Goal: Transaction & Acquisition: Purchase product/service

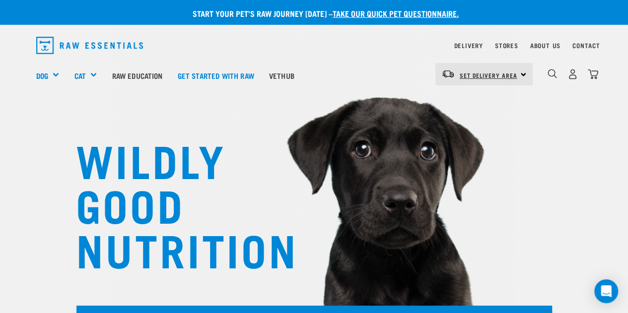
click at [505, 77] on span "Set Delivery Area" at bounding box center [489, 75] width 58 height 3
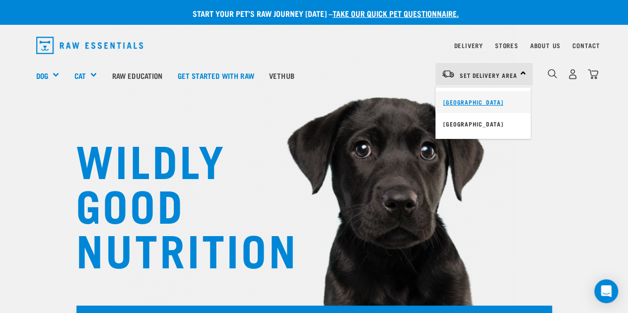
click at [468, 104] on link "[GEOGRAPHIC_DATA]" at bounding box center [483, 102] width 95 height 22
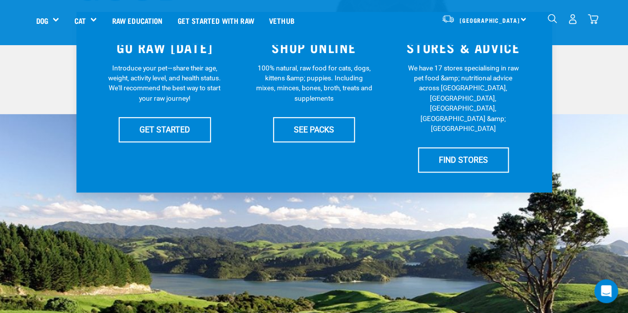
scroll to position [224, 0]
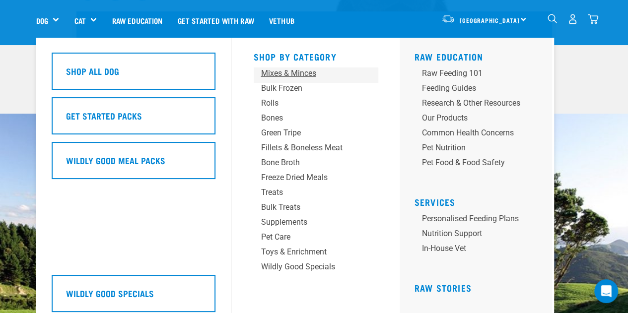
click at [281, 78] on div "Mixes & Minces" at bounding box center [307, 74] width 93 height 12
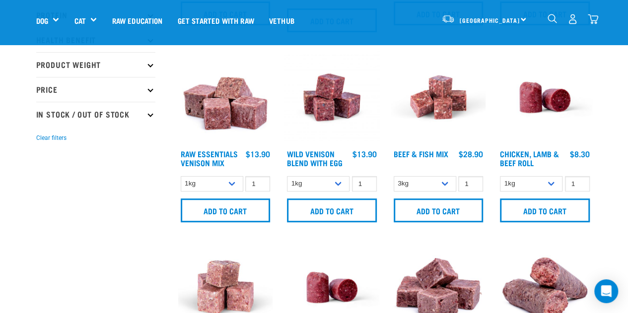
scroll to position [219, 0]
click at [335, 122] on img at bounding box center [332, 97] width 95 height 95
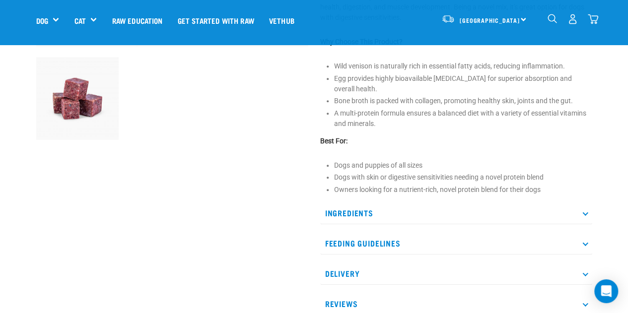
scroll to position [300, 0]
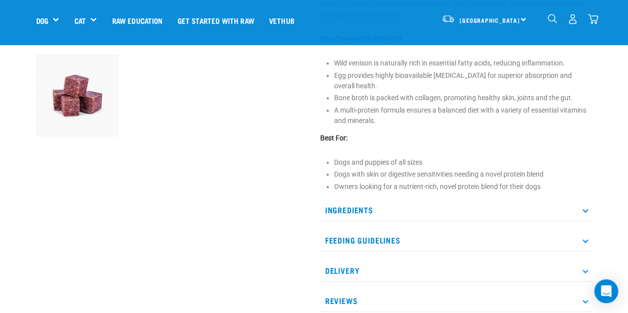
click at [356, 217] on p "Ingredients" at bounding box center [456, 210] width 272 height 22
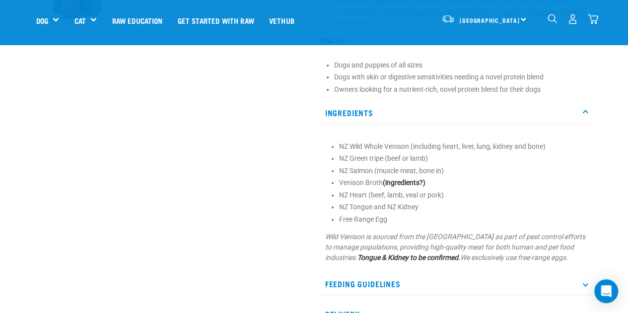
scroll to position [399, 0]
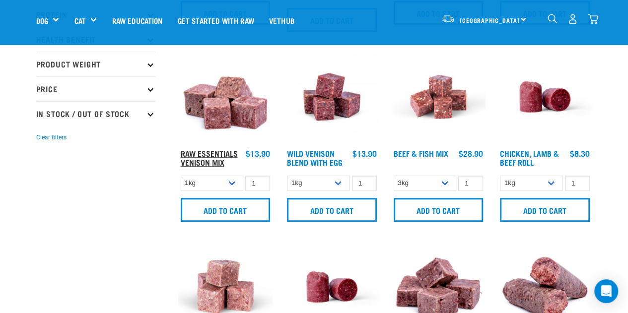
click at [227, 155] on link "Raw Essentials Venison Mix" at bounding box center [209, 157] width 57 height 13
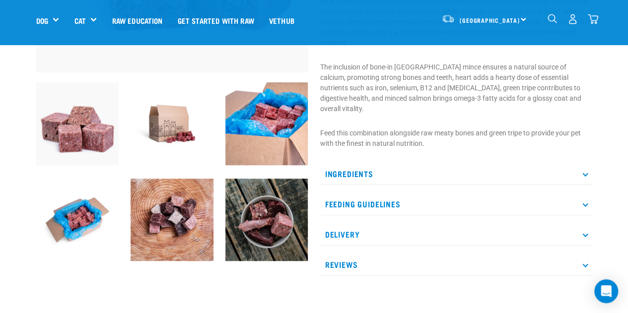
scroll to position [273, 0]
click at [354, 168] on p "Ingredients" at bounding box center [456, 173] width 272 height 22
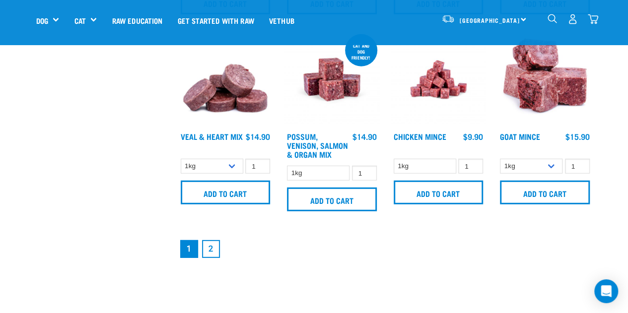
scroll to position [1392, 0]
click at [547, 102] on img at bounding box center [545, 79] width 95 height 95
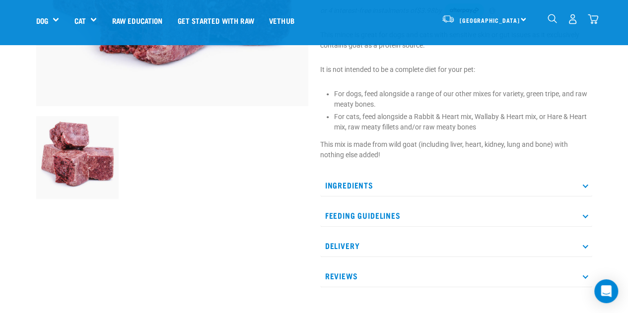
scroll to position [239, 0]
click at [351, 180] on p "Ingredients" at bounding box center [456, 185] width 272 height 22
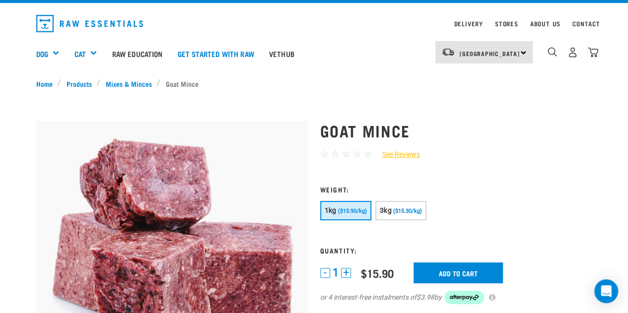
scroll to position [19, 0]
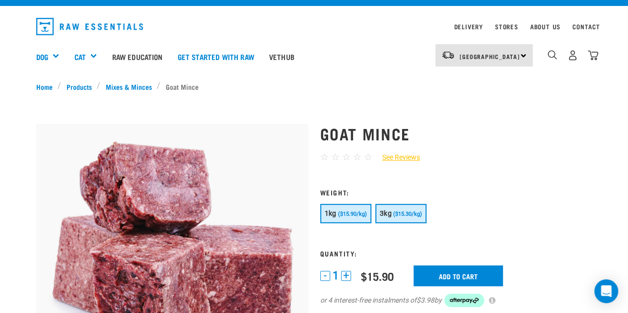
click at [399, 215] on span "($15.30/kg)" at bounding box center [407, 214] width 29 height 6
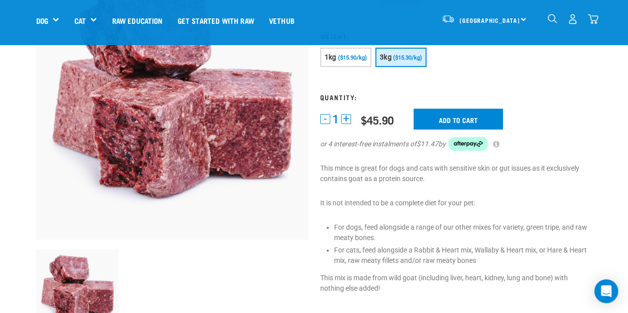
scroll to position [105, 0]
click at [347, 118] on button "+" at bounding box center [346, 119] width 10 height 10
click at [429, 120] on input "Add to cart" at bounding box center [458, 119] width 89 height 21
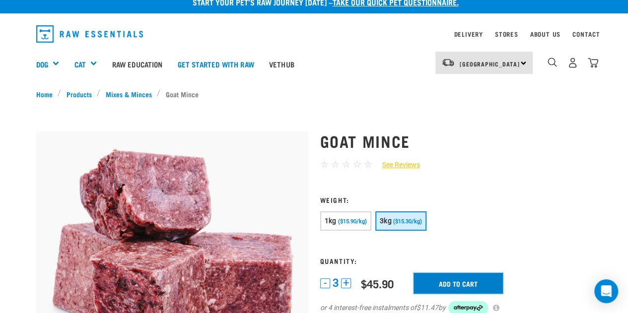
scroll to position [0, 0]
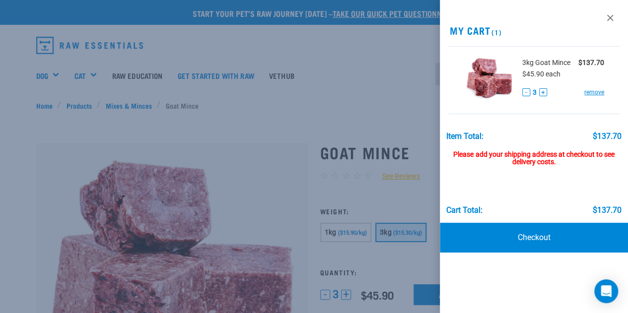
click at [145, 106] on div at bounding box center [314, 156] width 628 height 313
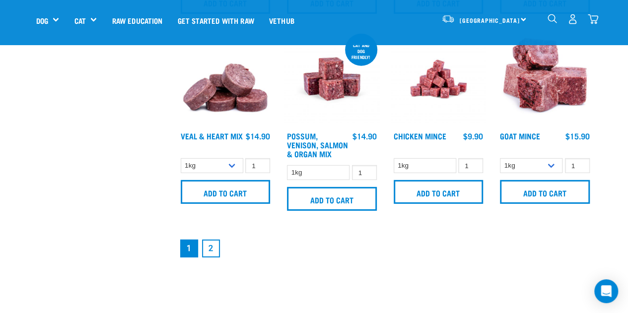
click at [210, 245] on link "2" at bounding box center [211, 249] width 18 height 18
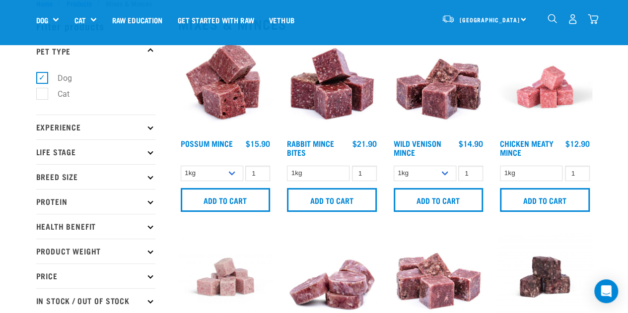
scroll to position [29, 0]
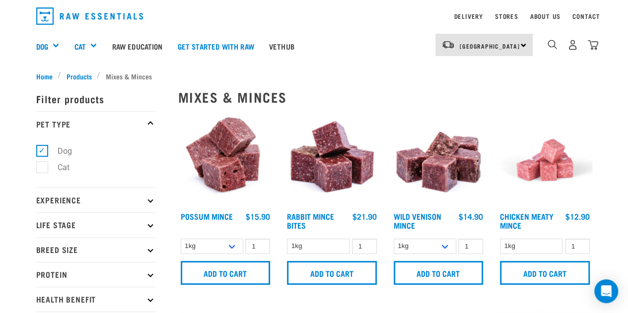
click at [221, 166] on img at bounding box center [225, 160] width 95 height 95
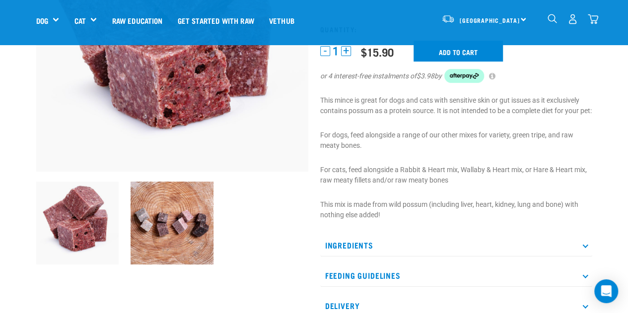
scroll to position [172, 0]
click at [356, 256] on p "Ingredients" at bounding box center [456, 246] width 272 height 22
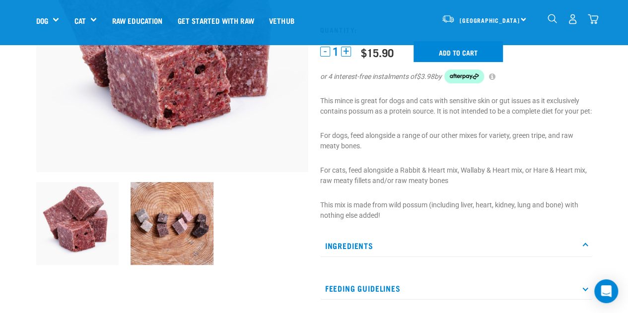
click at [356, 256] on p "Ingredients" at bounding box center [456, 246] width 272 height 22
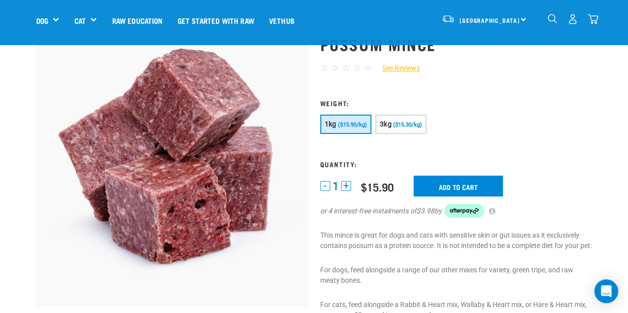
scroll to position [37, 0]
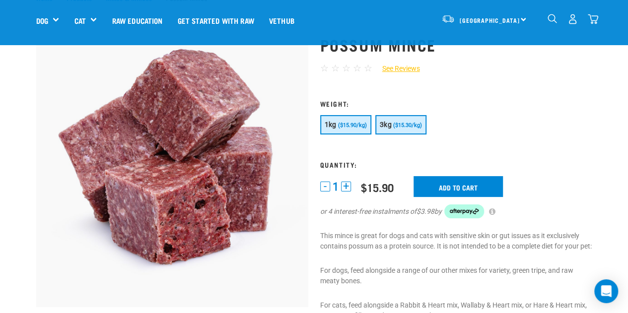
click at [400, 124] on span "($15.30/kg)" at bounding box center [407, 125] width 29 height 6
click at [349, 186] on button "+" at bounding box center [346, 187] width 10 height 10
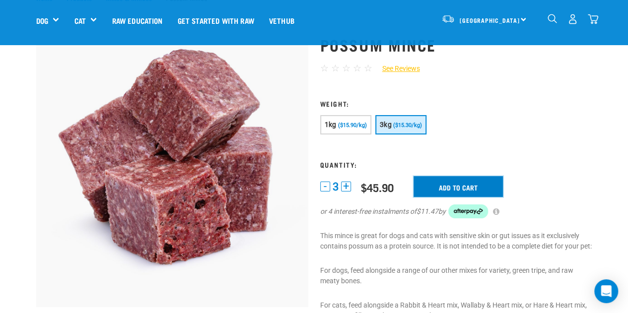
click at [438, 187] on input "Add to cart" at bounding box center [458, 186] width 89 height 21
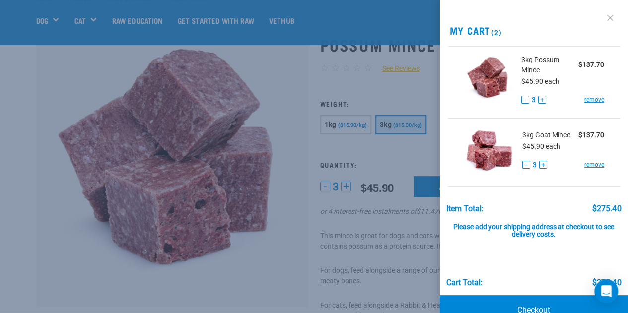
click at [605, 17] on link at bounding box center [610, 18] width 16 height 16
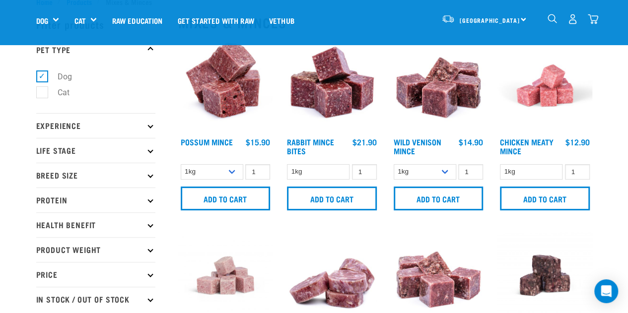
scroll to position [31, 0]
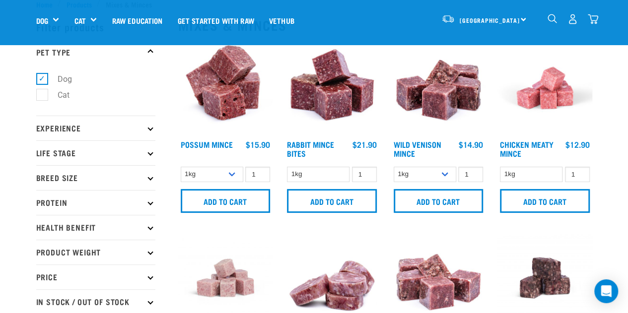
click at [453, 124] on img at bounding box center [438, 88] width 95 height 95
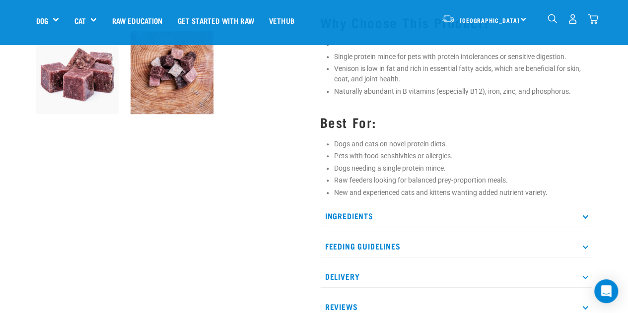
scroll to position [321, 0]
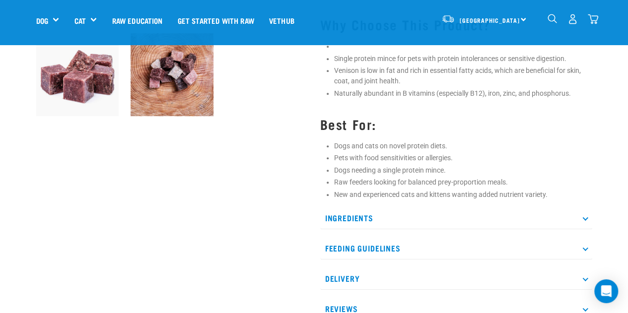
click at [353, 216] on p "Ingredients" at bounding box center [456, 218] width 272 height 22
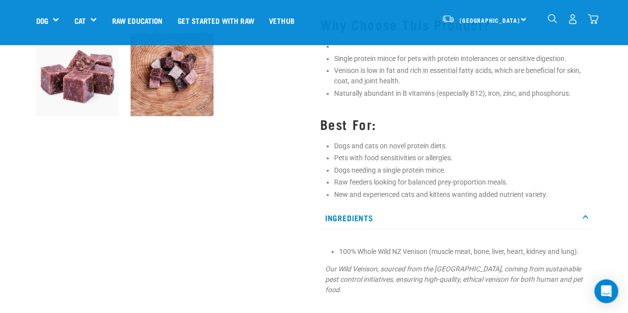
click at [353, 216] on p "Ingredients" at bounding box center [456, 218] width 272 height 22
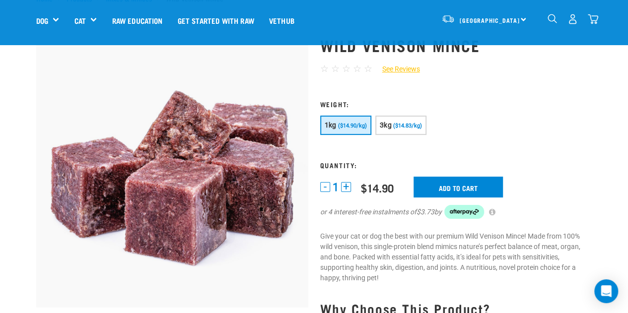
scroll to position [35, 0]
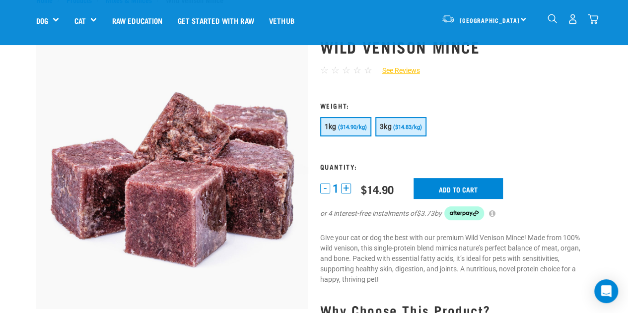
click at [398, 134] on button "3kg ($14.83/kg)" at bounding box center [400, 126] width 51 height 19
click at [348, 187] on button "+" at bounding box center [346, 189] width 10 height 10
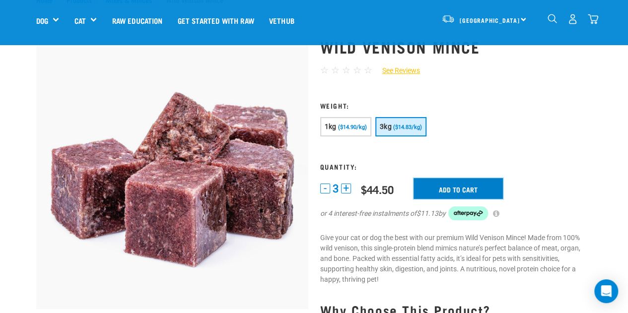
click at [443, 196] on input "Add to cart" at bounding box center [458, 188] width 89 height 21
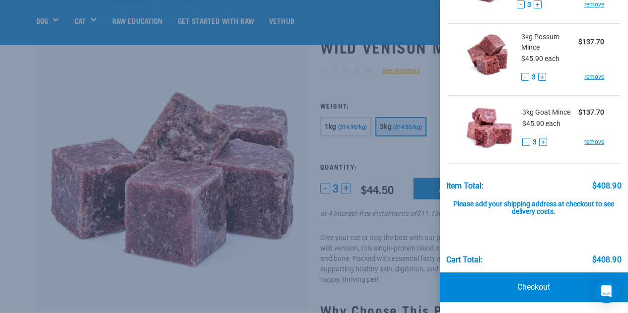
scroll to position [0, 0]
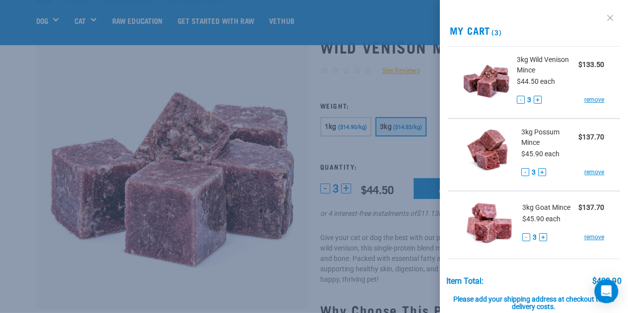
click at [602, 14] on link at bounding box center [610, 18] width 16 height 16
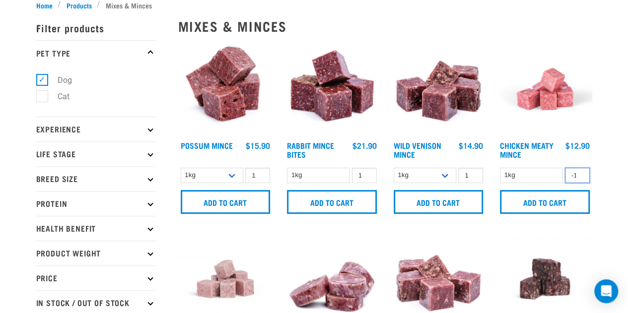
click at [580, 175] on input "-1" at bounding box center [577, 175] width 25 height 15
click at [580, 175] on input "-2" at bounding box center [577, 175] width 25 height 15
click at [578, 176] on input "-4" at bounding box center [577, 175] width 25 height 15
click at [578, 176] on input "-7" at bounding box center [577, 175] width 25 height 15
type input "-8"
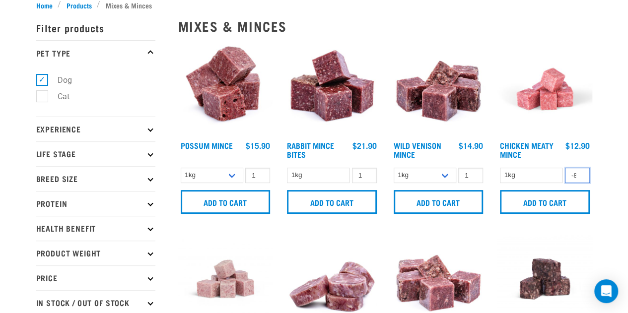
click at [578, 176] on input "-8" at bounding box center [577, 175] width 25 height 15
click at [579, 170] on input "-8" at bounding box center [577, 175] width 25 height 15
click at [549, 109] on img at bounding box center [545, 89] width 95 height 95
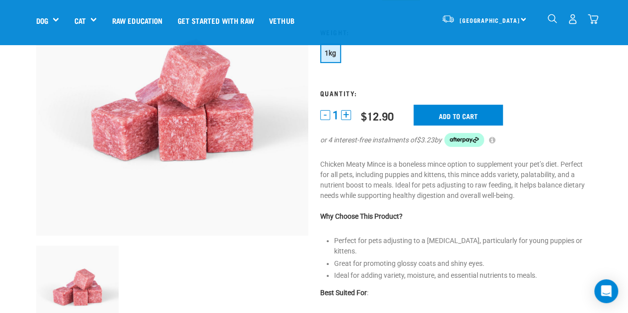
scroll to position [108, 0]
click at [346, 117] on button "+" at bounding box center [346, 116] width 10 height 10
click at [442, 118] on input "Add to cart" at bounding box center [458, 115] width 89 height 21
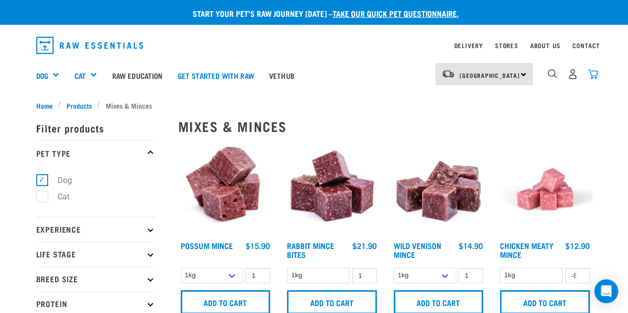
click at [595, 78] on img "dropdown navigation" at bounding box center [593, 74] width 10 height 10
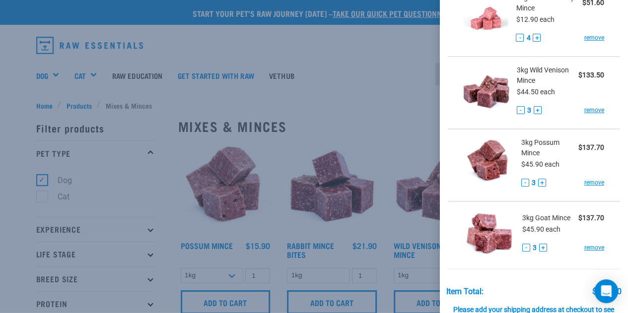
scroll to position [63, 0]
click at [590, 244] on link "remove" at bounding box center [595, 247] width 20 height 9
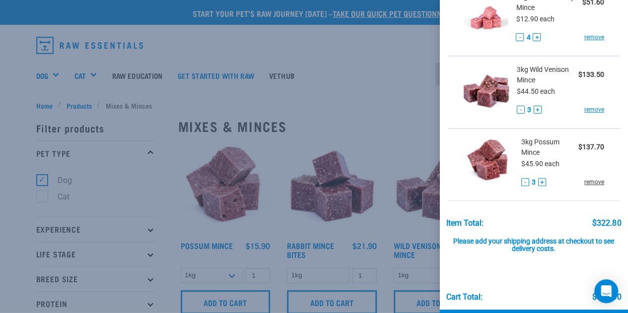
click at [589, 181] on link "remove" at bounding box center [595, 182] width 20 height 9
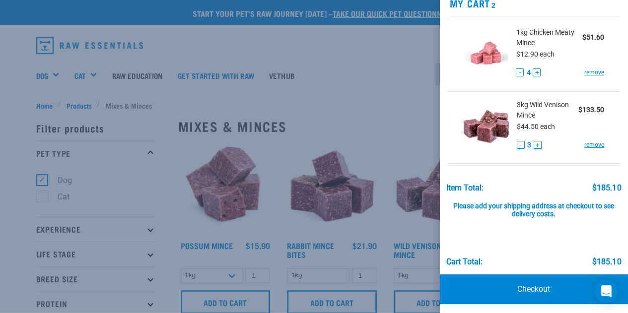
scroll to position [27, 0]
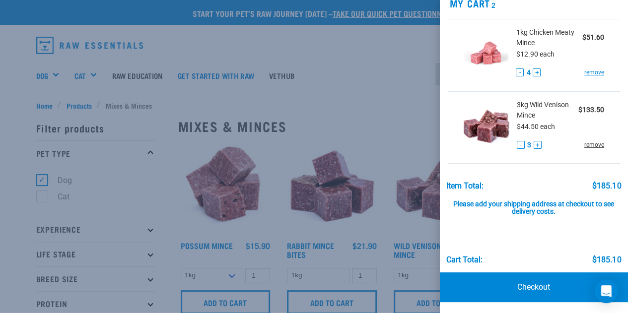
click at [586, 145] on link "remove" at bounding box center [595, 145] width 20 height 9
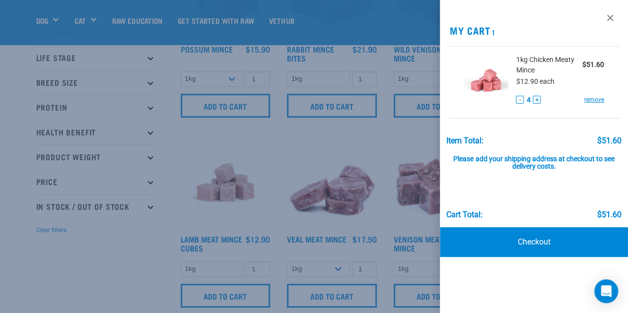
scroll to position [131, 0]
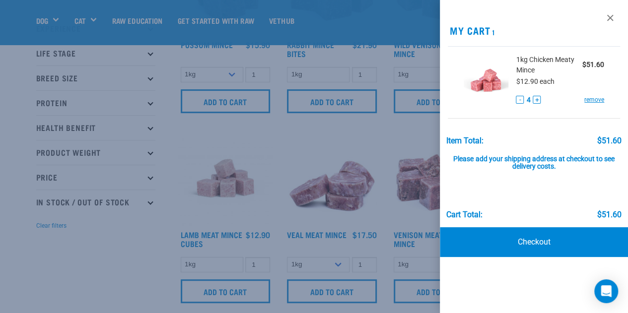
click at [130, 255] on div at bounding box center [314, 156] width 628 height 313
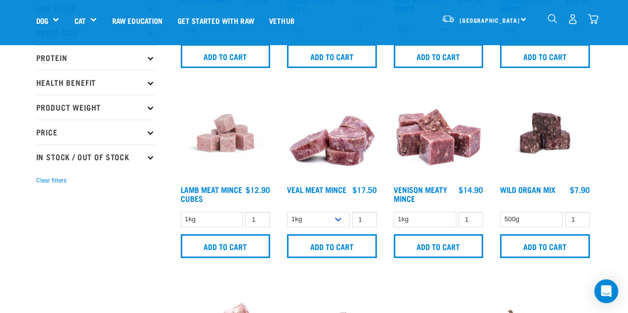
scroll to position [155, 0]
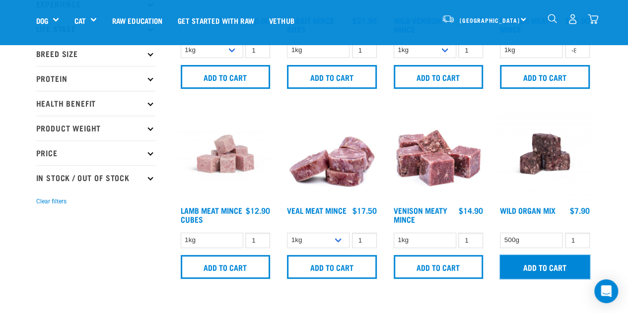
click at [551, 261] on input "Add to cart" at bounding box center [545, 267] width 90 height 24
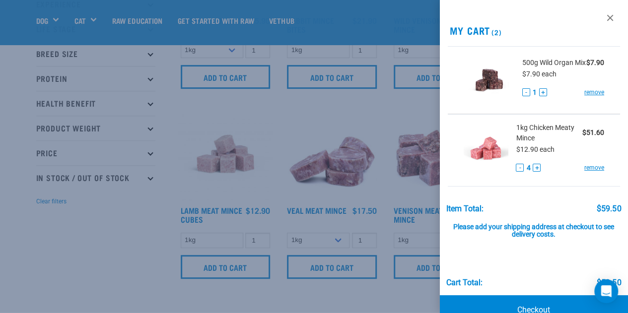
click at [103, 247] on div at bounding box center [314, 156] width 628 height 313
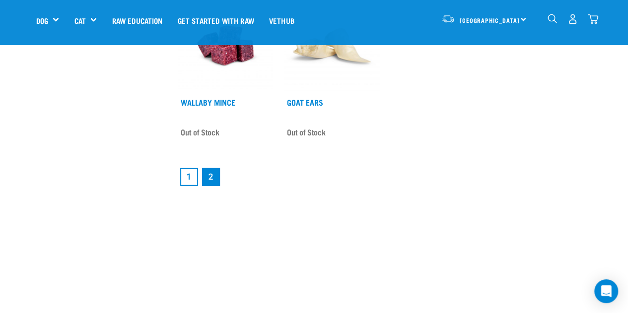
scroll to position [1364, 0]
click at [186, 174] on link "1" at bounding box center [189, 177] width 18 height 18
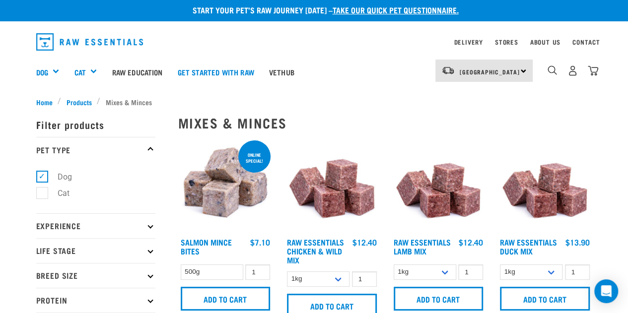
scroll to position [3, 0]
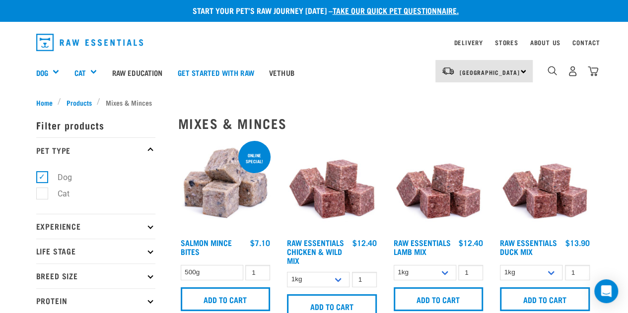
click at [555, 207] on img at bounding box center [545, 186] width 95 height 95
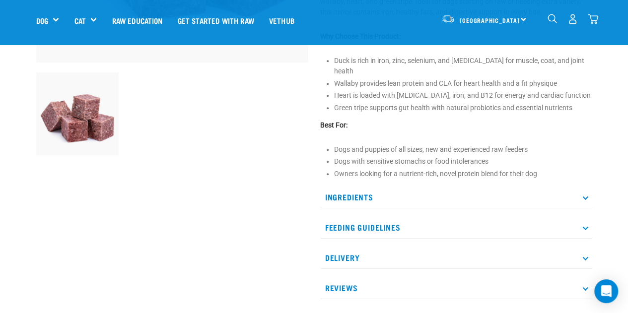
scroll to position [283, 0]
click at [584, 197] on icon at bounding box center [585, 195] width 5 height 5
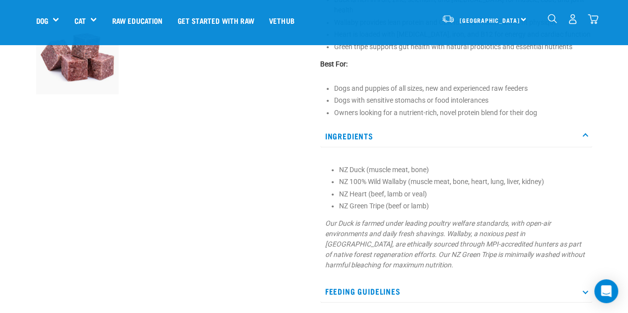
scroll to position [341, 0]
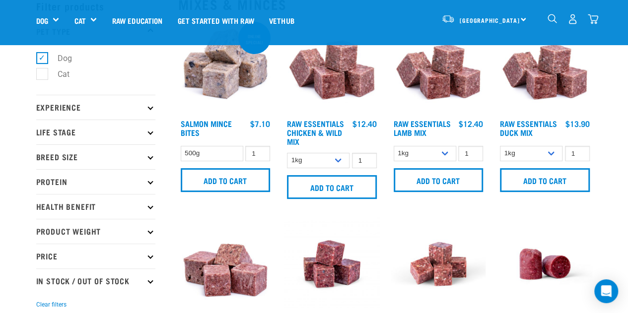
scroll to position [49, 0]
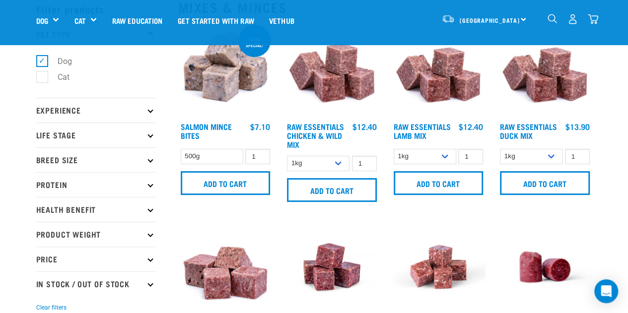
click at [334, 93] on img at bounding box center [332, 70] width 95 height 95
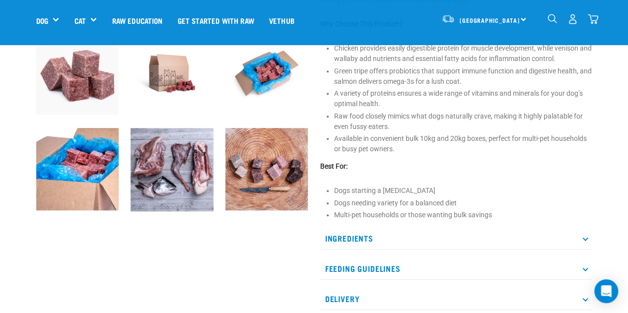
scroll to position [324, 0]
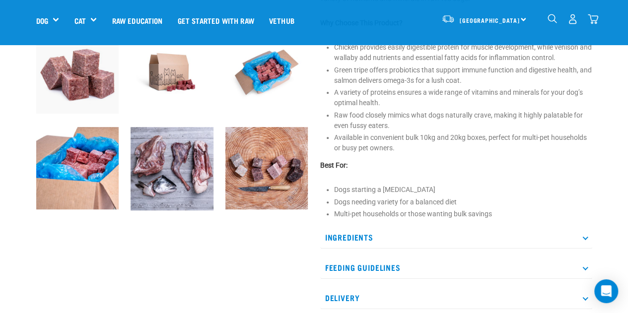
click at [354, 240] on p "Ingredients" at bounding box center [456, 237] width 272 height 22
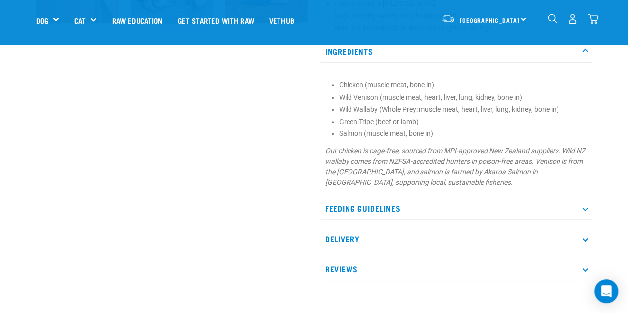
scroll to position [511, 0]
click at [380, 207] on p "Feeding Guidelines" at bounding box center [456, 208] width 272 height 22
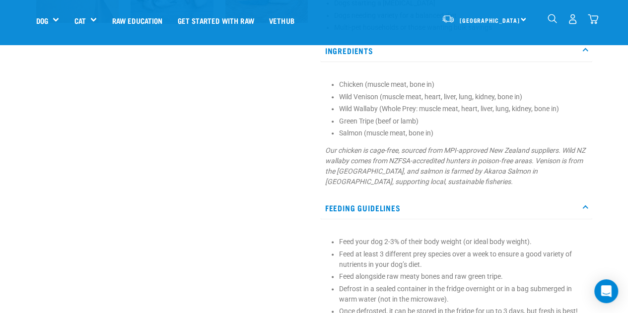
click at [380, 207] on p "Feeding Guidelines" at bounding box center [456, 208] width 272 height 22
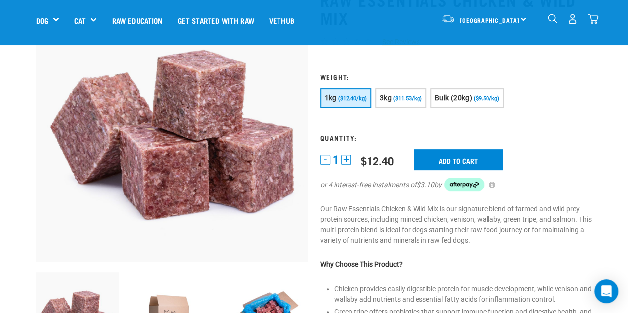
scroll to position [80, 0]
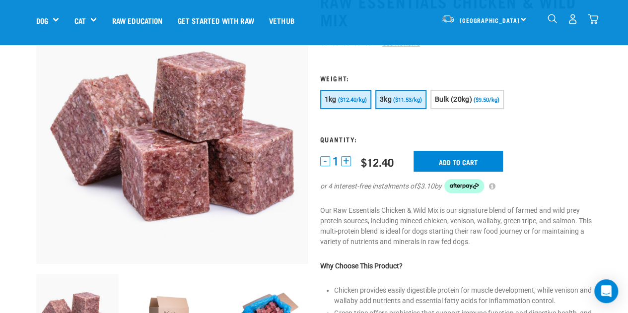
click at [396, 103] on button "3kg ($11.53/kg)" at bounding box center [400, 99] width 51 height 19
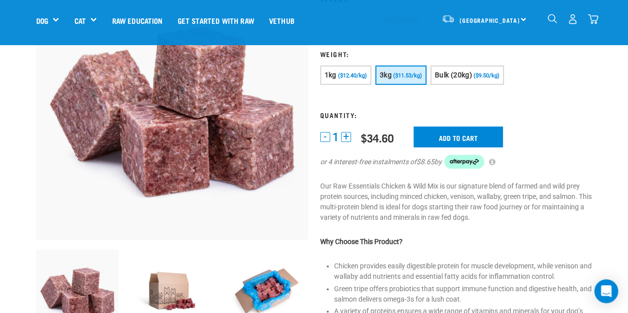
scroll to position [105, 0]
click at [345, 137] on button "+" at bounding box center [346, 137] width 10 height 10
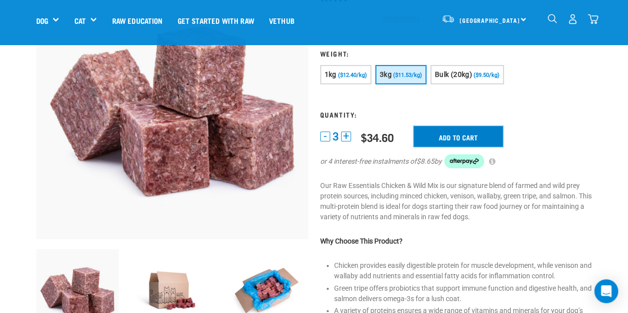
click at [452, 131] on input "Add to cart" at bounding box center [458, 136] width 89 height 21
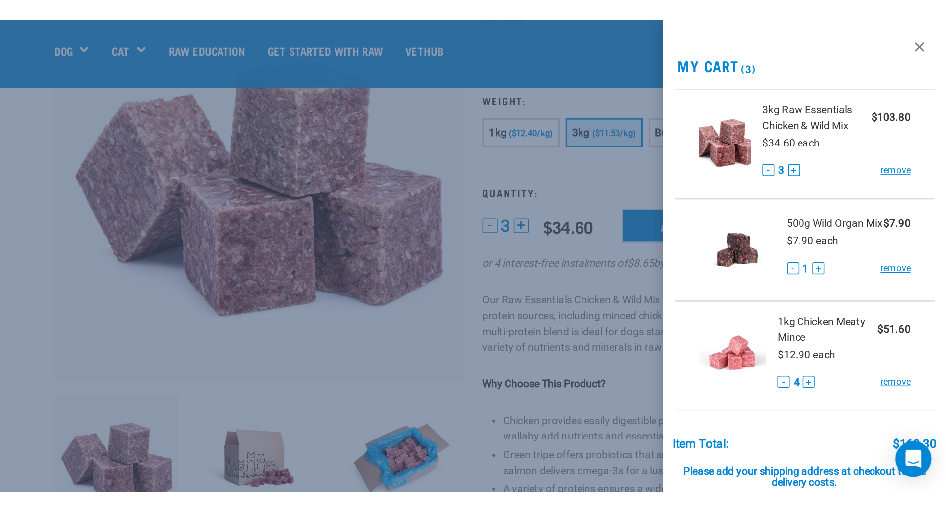
scroll to position [0, 0]
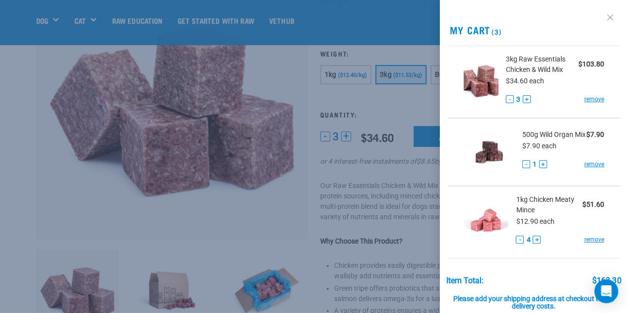
click at [605, 16] on link at bounding box center [610, 17] width 16 height 16
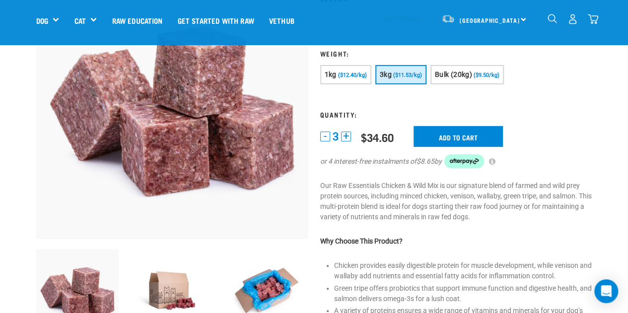
click at [594, 15] on img "dropdown navigation" at bounding box center [593, 19] width 10 height 10
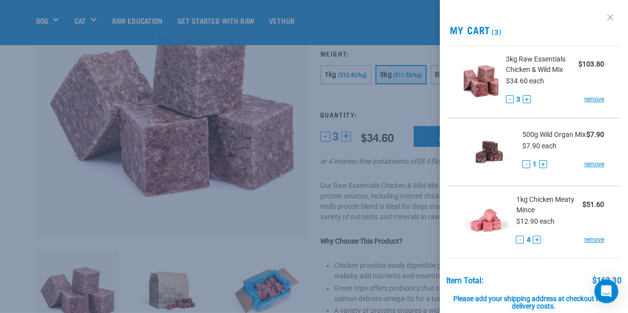
click at [605, 18] on link at bounding box center [610, 17] width 16 height 16
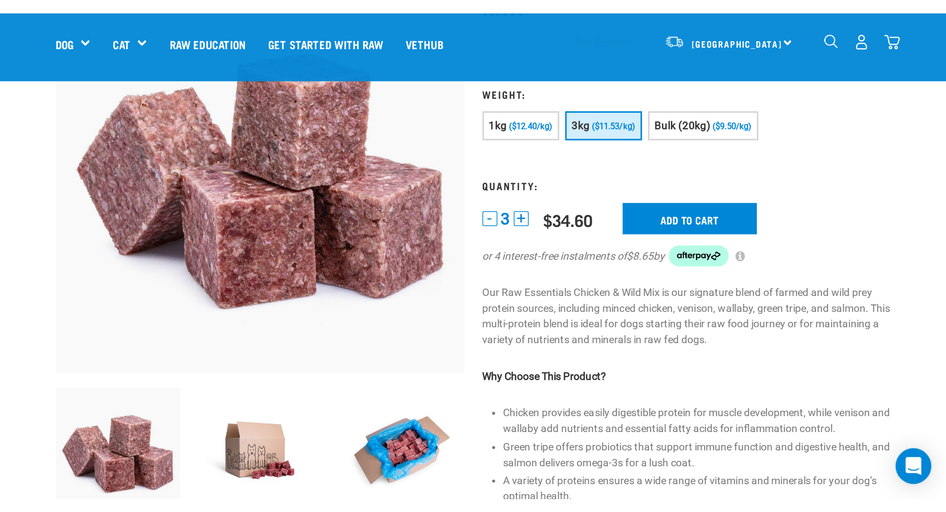
scroll to position [0, 0]
